Goal: Task Accomplishment & Management: Use online tool/utility

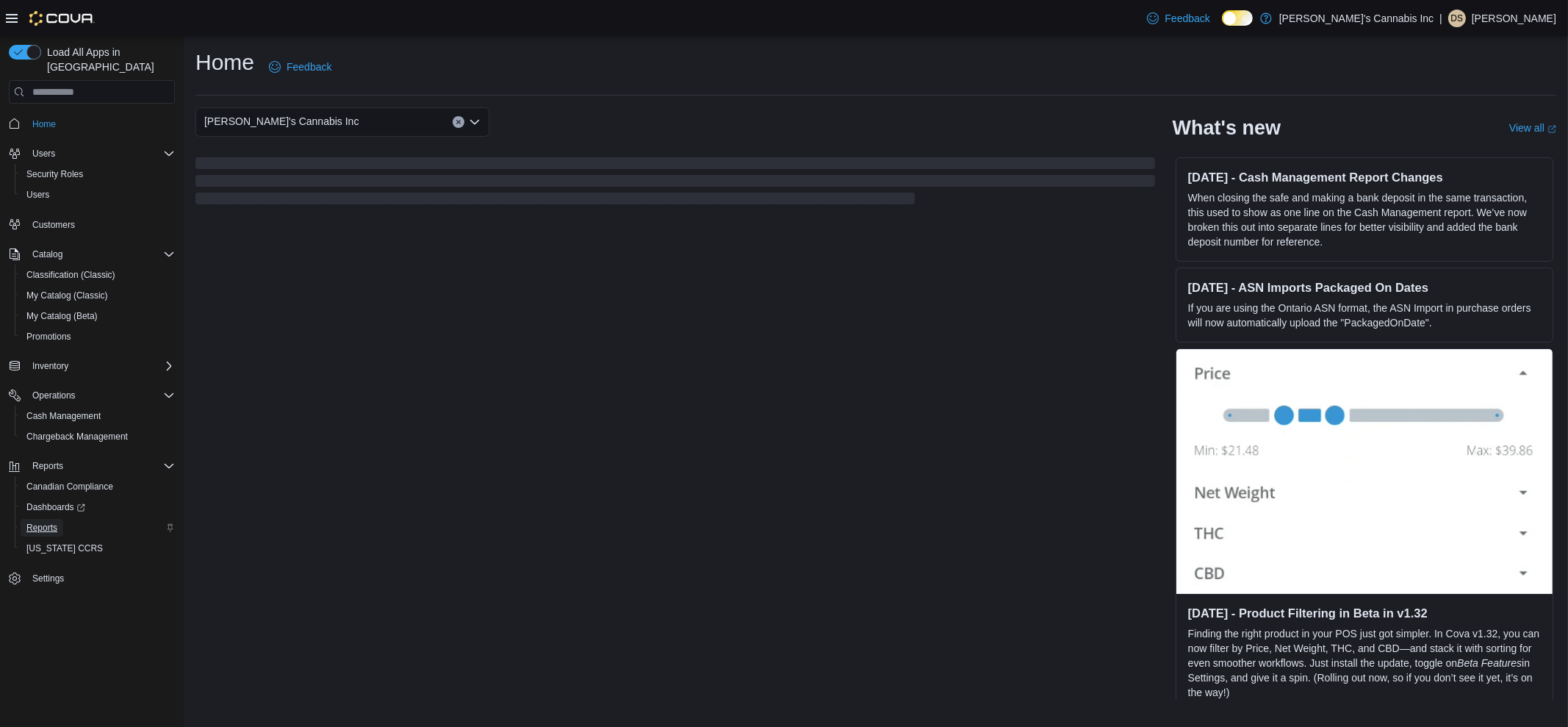
click at [48, 522] on span "Reports" at bounding box center [42, 527] width 30 height 12
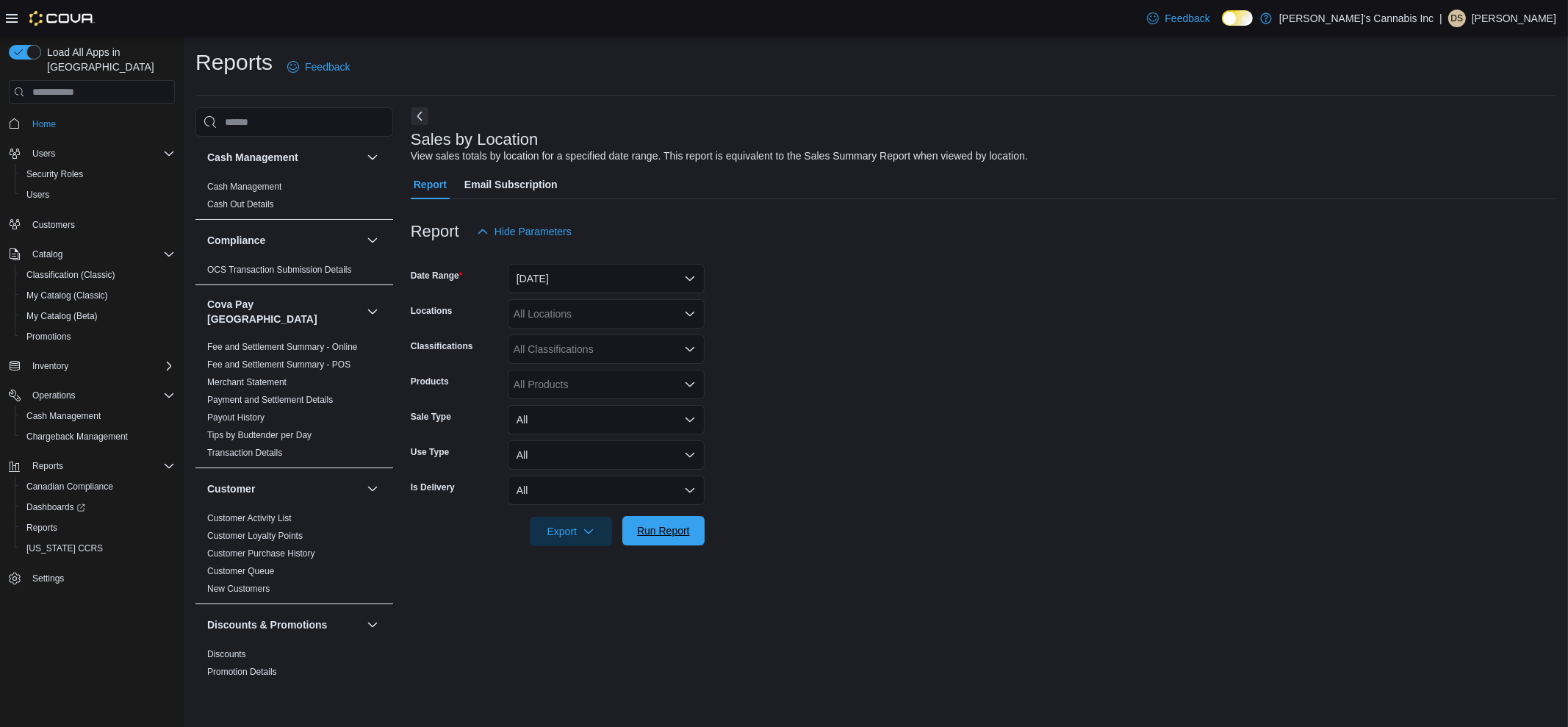
click at [674, 538] on span "Run Report" at bounding box center [663, 530] width 53 height 15
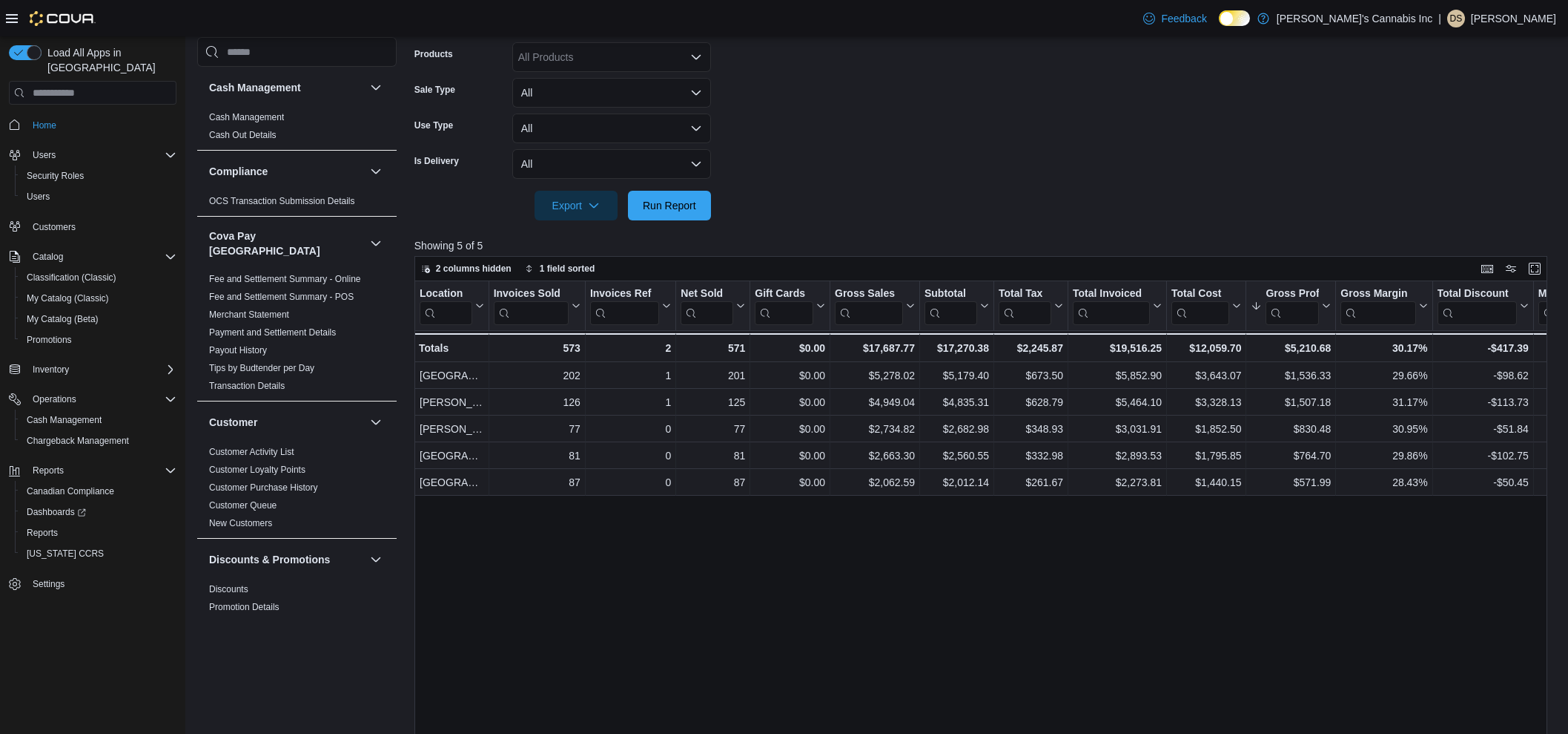
scroll to position [370, 0]
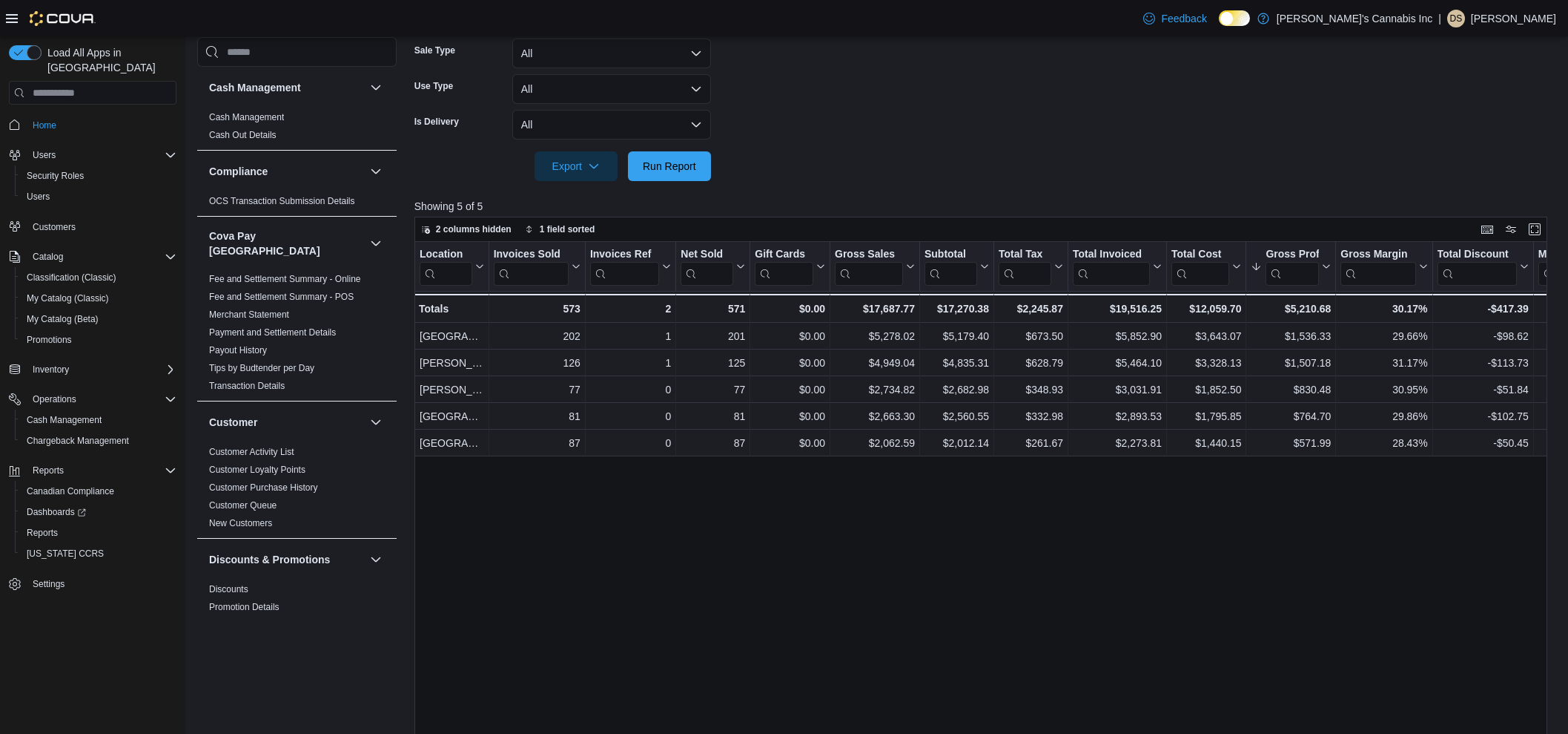
drag, startPoint x: 846, startPoint y: 121, endPoint x: 846, endPoint y: 132, distance: 11.0
click at [846, 131] on form "Date Range Yesterday Locations All Locations Classifications All Classification…" at bounding box center [987, 30] width 1145 height 303
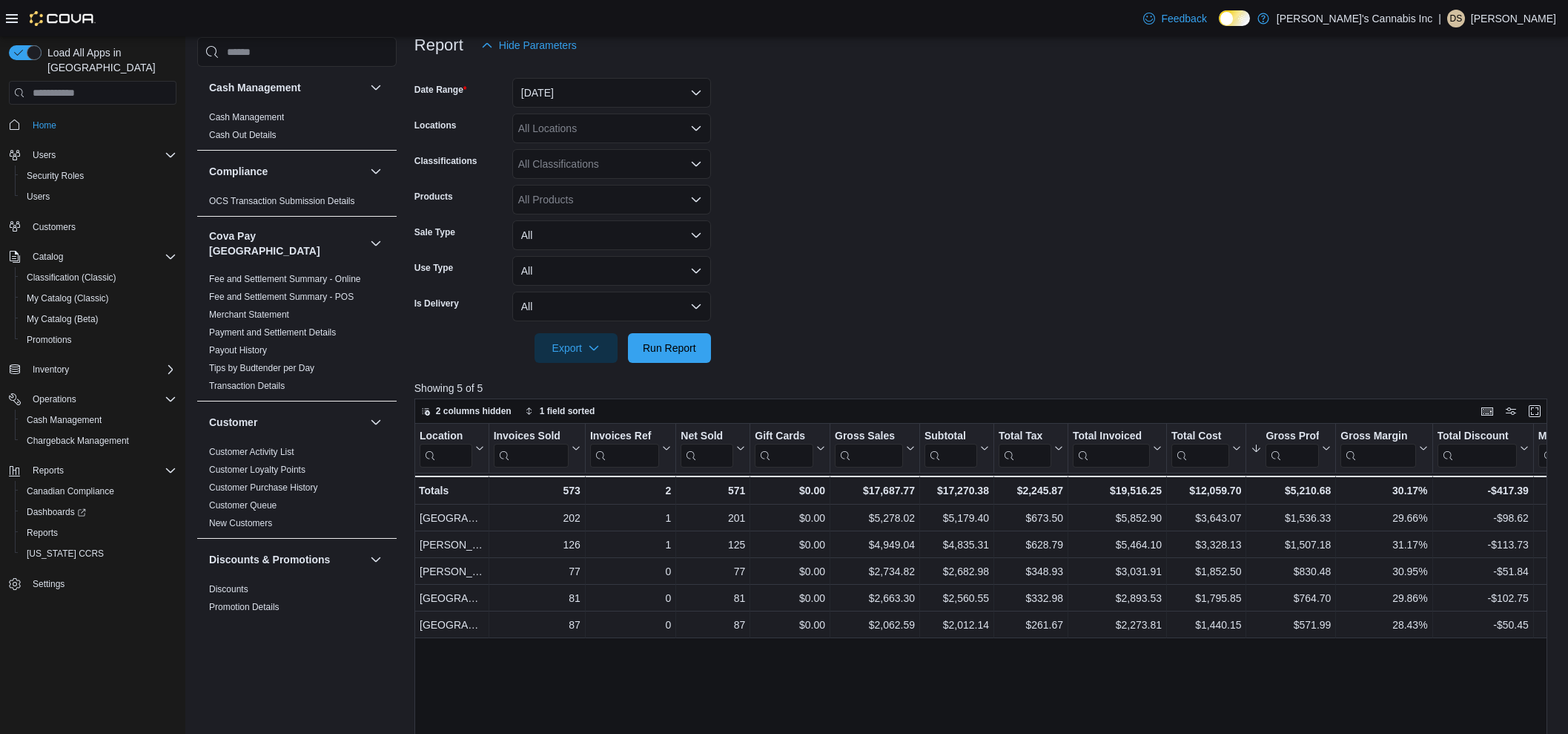
scroll to position [185, 0]
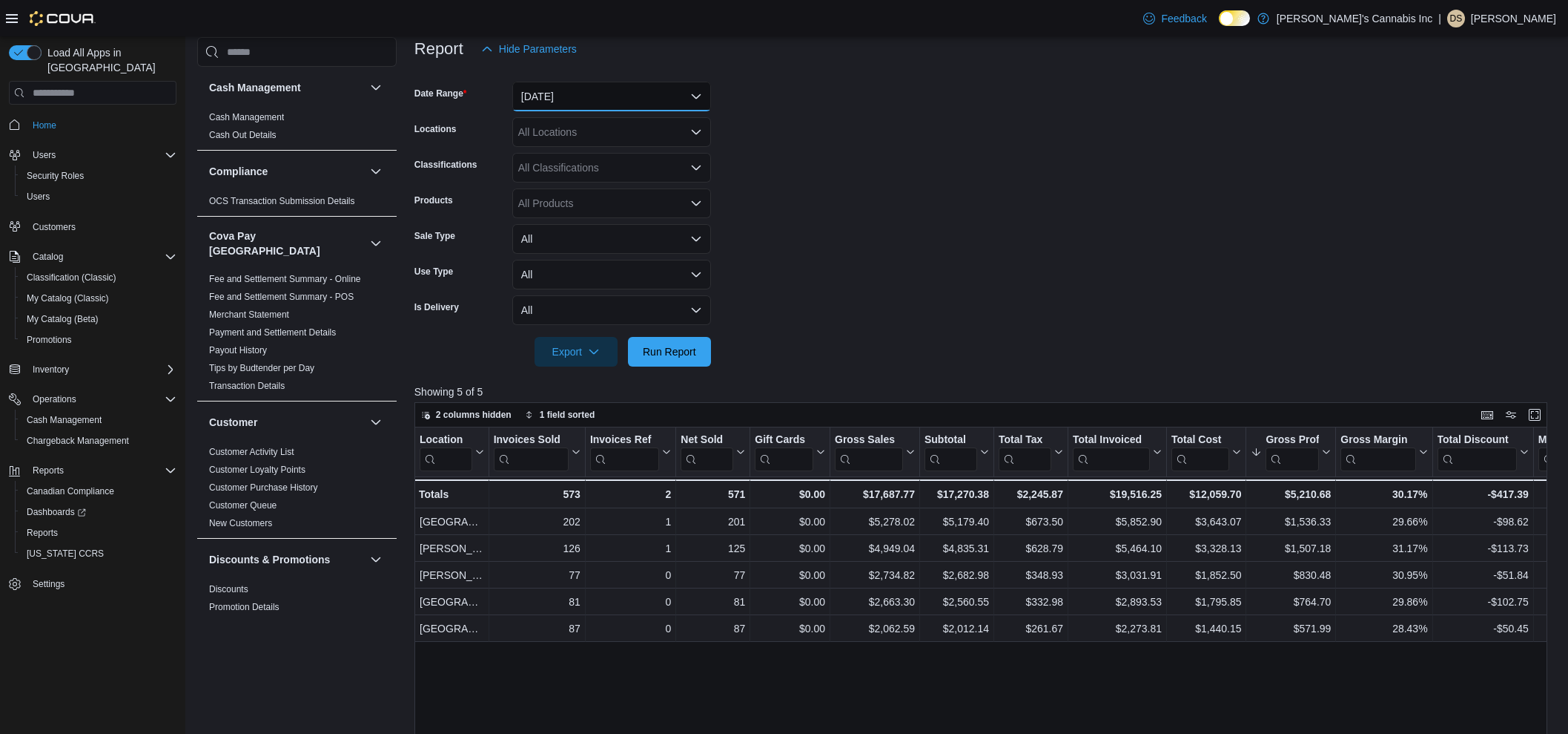
drag, startPoint x: 572, startPoint y: 85, endPoint x: 570, endPoint y: 107, distance: 22.1
click at [570, 96] on button "Yesterday" at bounding box center [612, 96] width 199 height 30
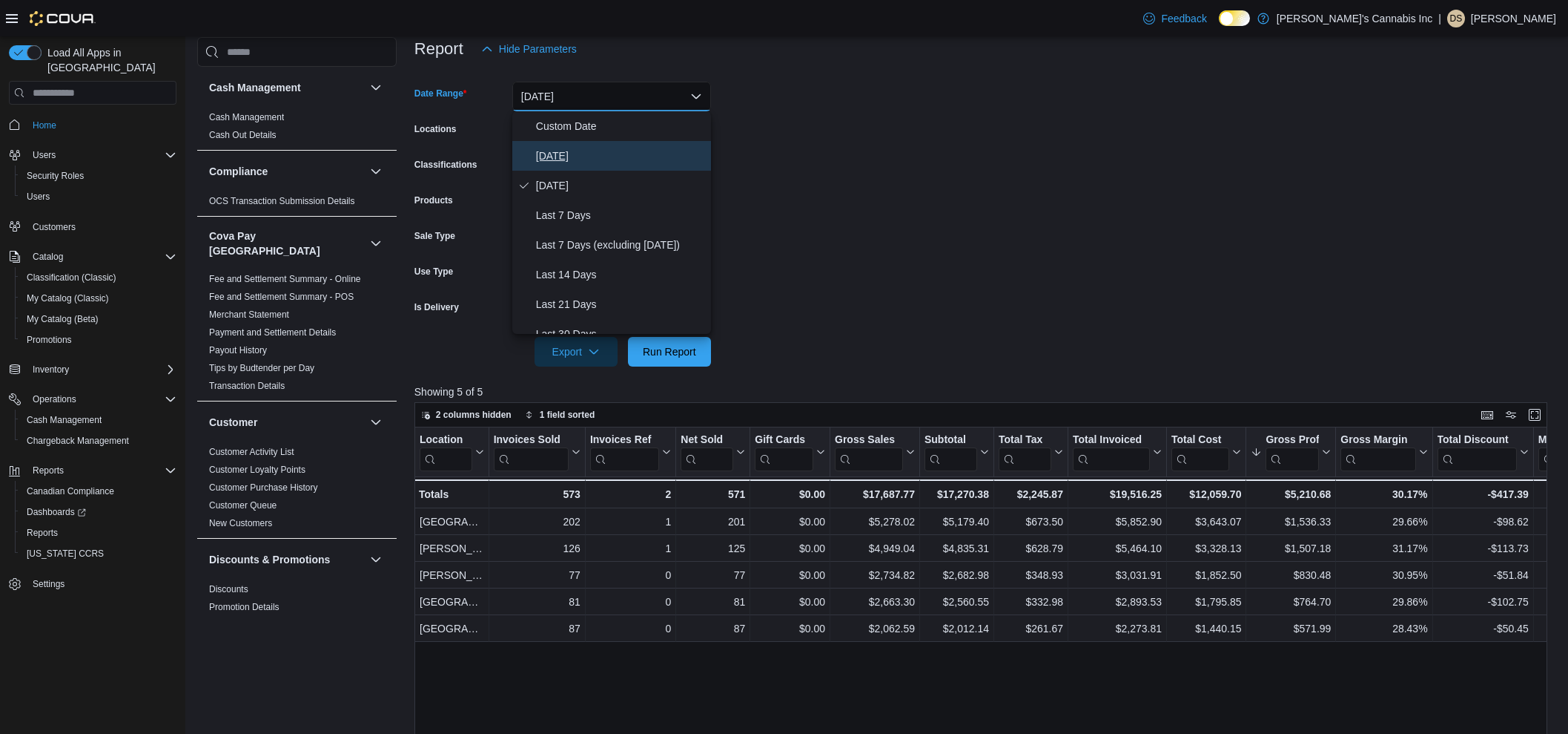
click at [555, 154] on span "Today" at bounding box center [620, 155] width 169 height 18
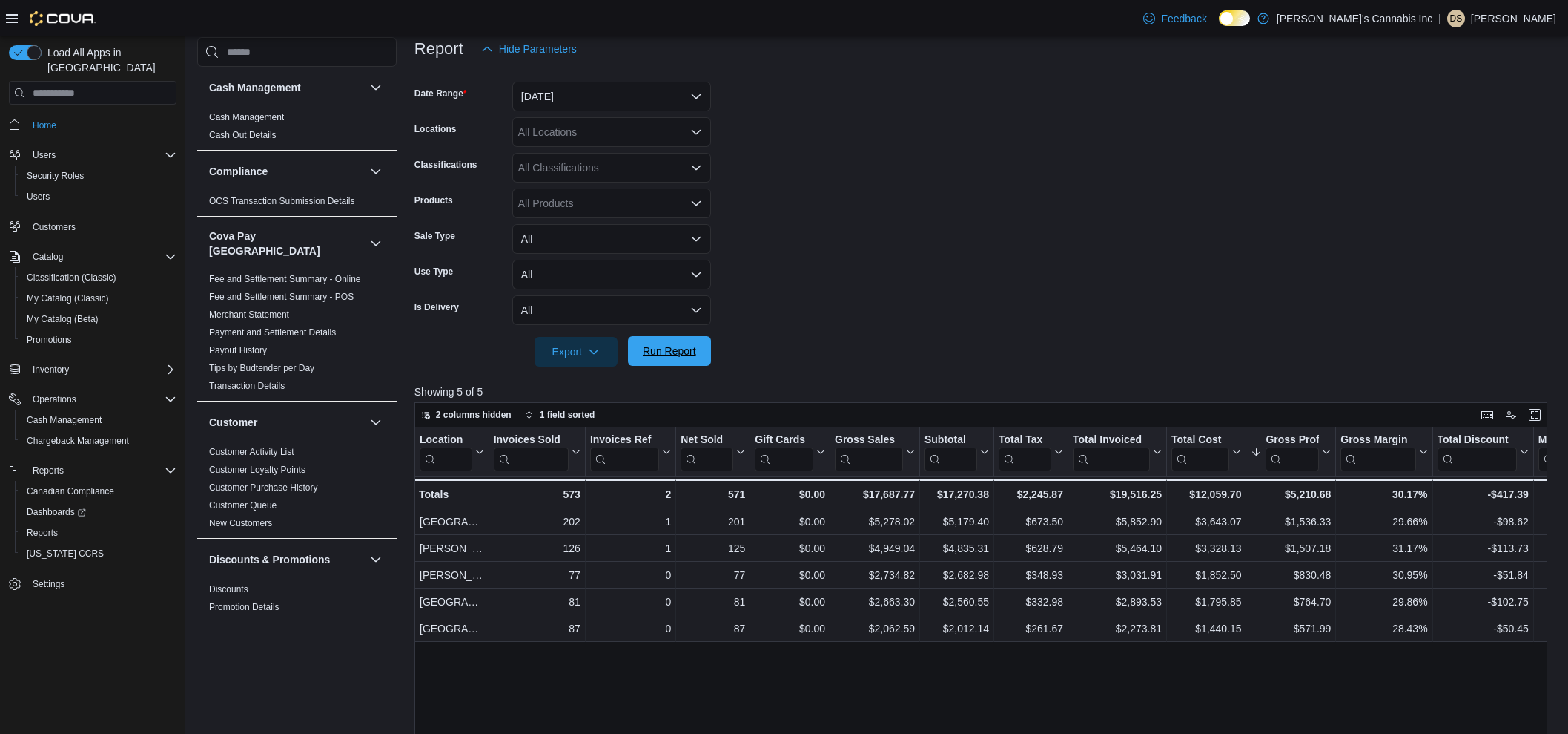
click at [668, 357] on span "Run Report" at bounding box center [669, 351] width 53 height 15
